Goal: Check status

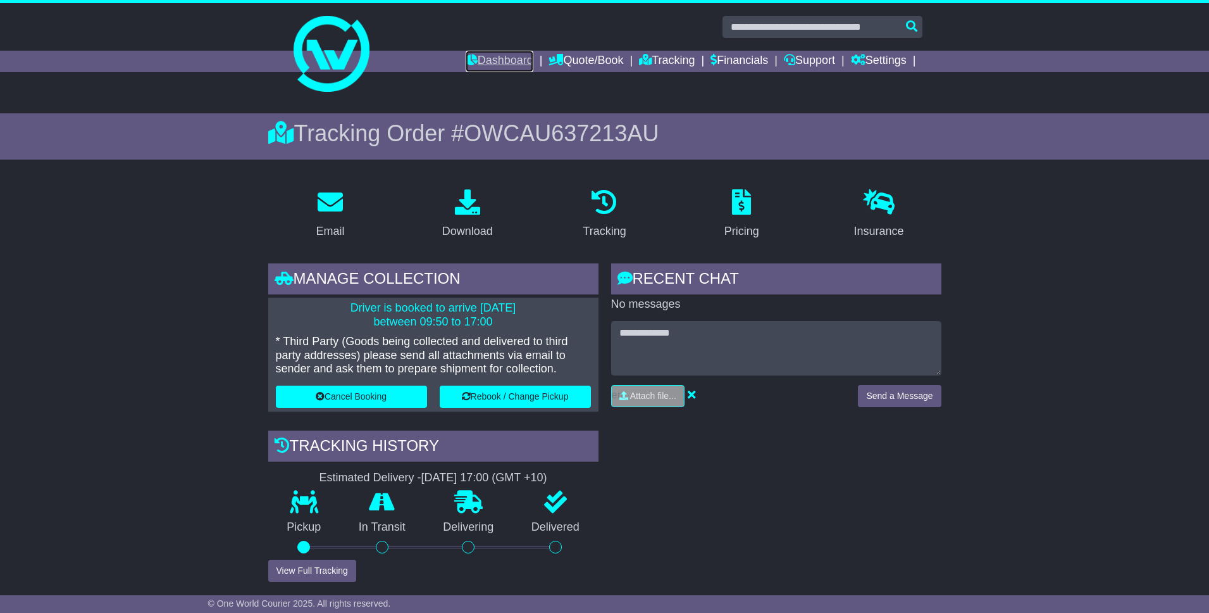
click at [485, 61] on link "Dashboard" at bounding box center [500, 62] width 68 height 22
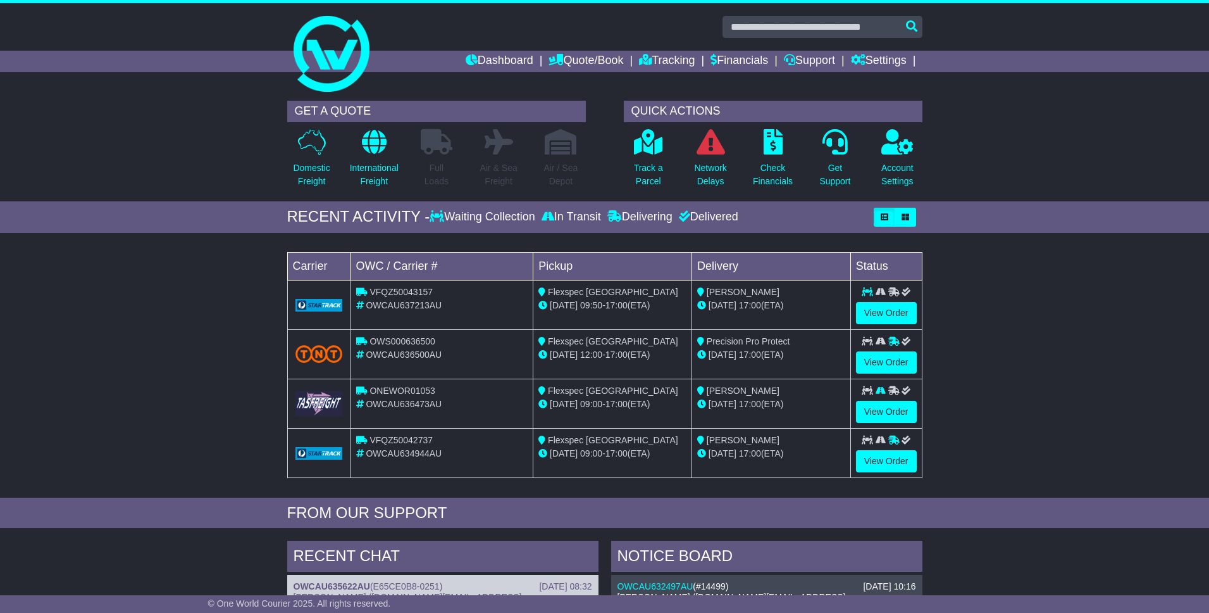
click at [93, 442] on div "Loading... No bookings found Carrier OWC / Carrier # Pickup Delivery Status VFQ…" at bounding box center [604, 368] width 1209 height 258
click at [146, 431] on div "Loading... No bookings found Carrier OWC / Carrier # Pickup Delivery Status VFQ…" at bounding box center [604, 368] width 1209 height 258
click at [666, 61] on link "Tracking" at bounding box center [667, 62] width 56 height 22
